Goal: Transaction & Acquisition: Purchase product/service

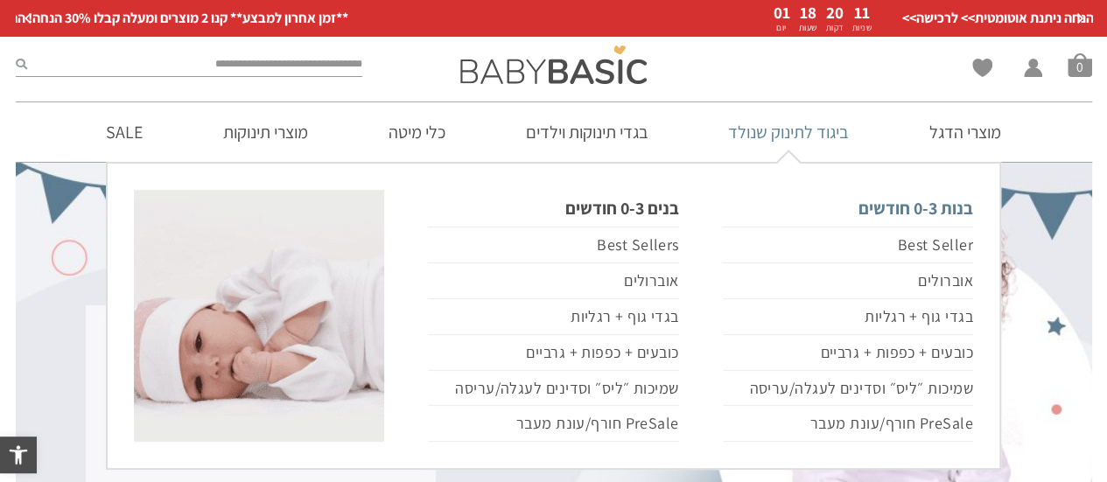
click at [915, 205] on link "בנות 0-3 חודשים" at bounding box center [848, 208] width 250 height 37
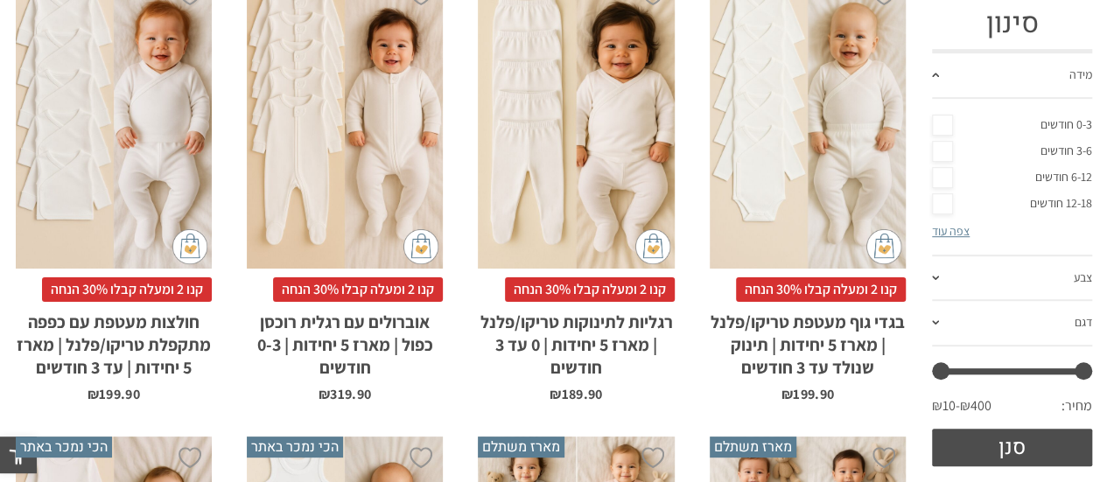
scroll to position [473, 0]
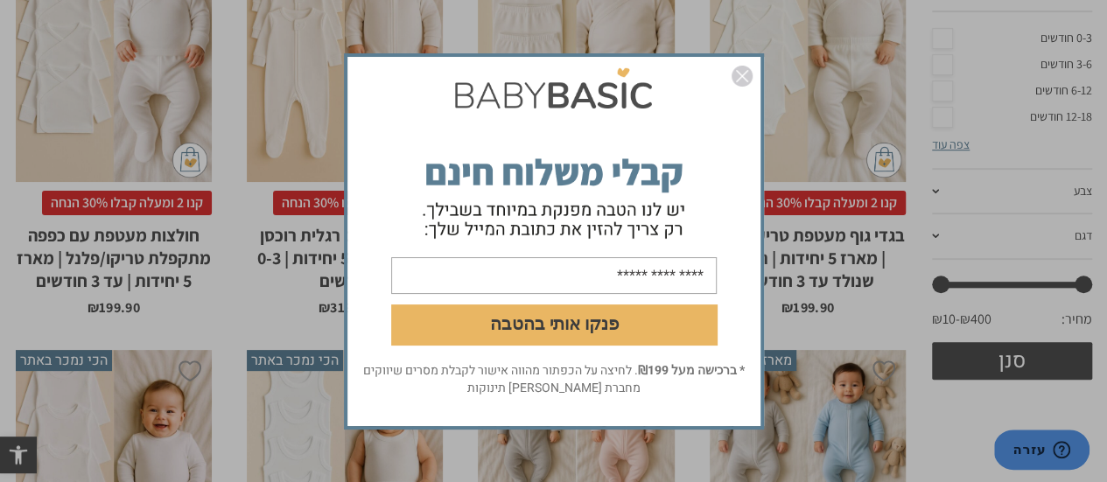
click at [733, 71] on img "סגור" at bounding box center [742, 76] width 21 height 21
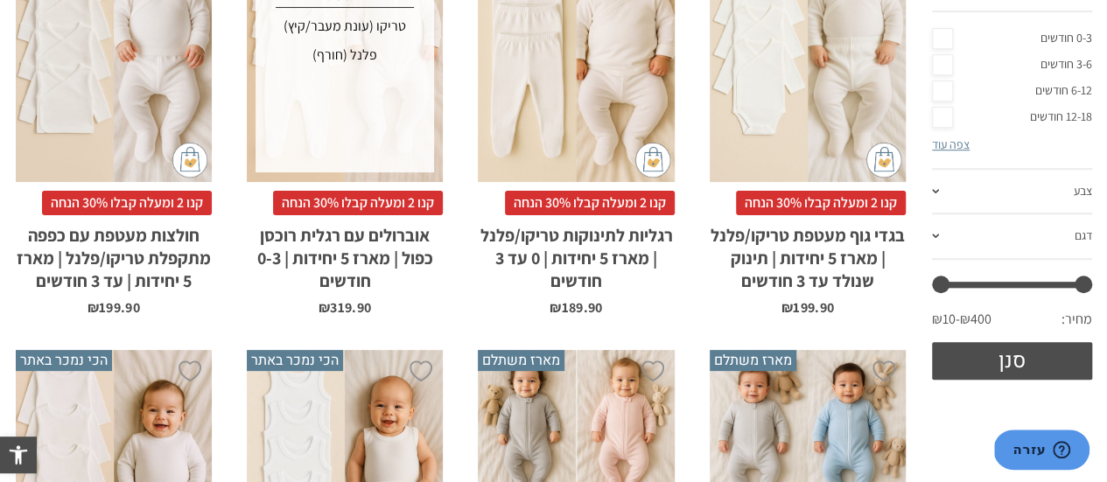
click at [374, 143] on div "x בחירת סוג בד טריקו (עונת מעבר/קיץ) פלנל (חורף)" at bounding box center [345, 34] width 179 height 277
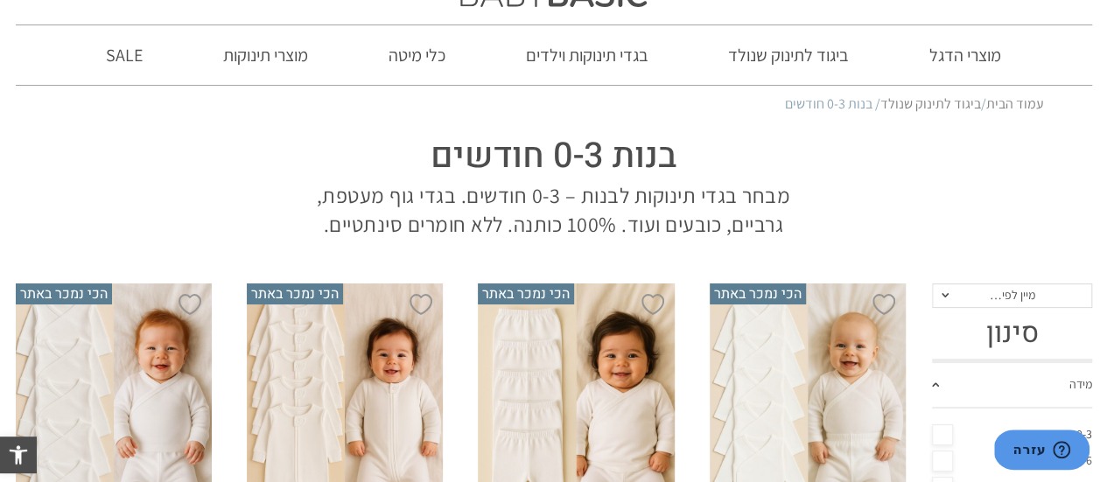
scroll to position [0, 0]
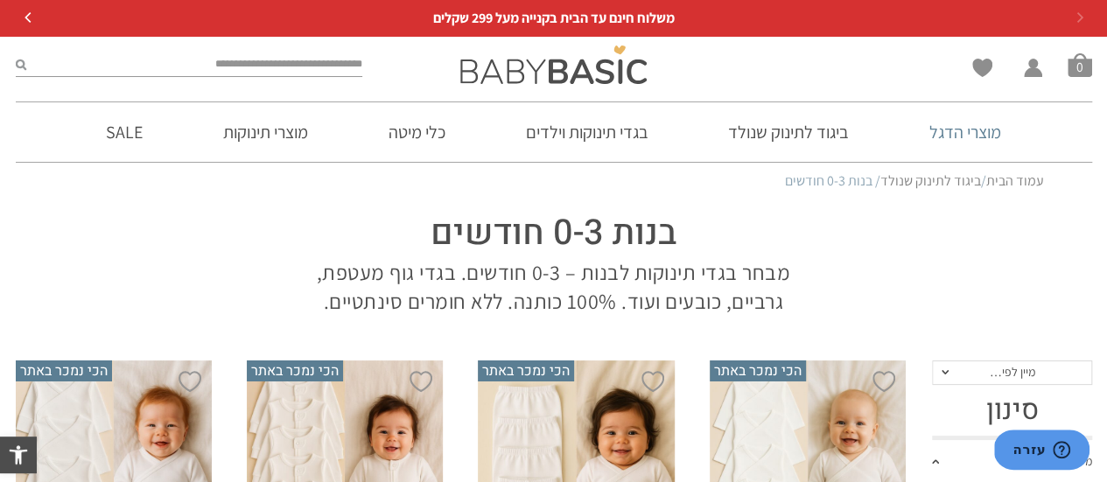
click at [983, 123] on link "מוצרי הדגל" at bounding box center [965, 132] width 124 height 60
